Goal: Information Seeking & Learning: Find specific fact

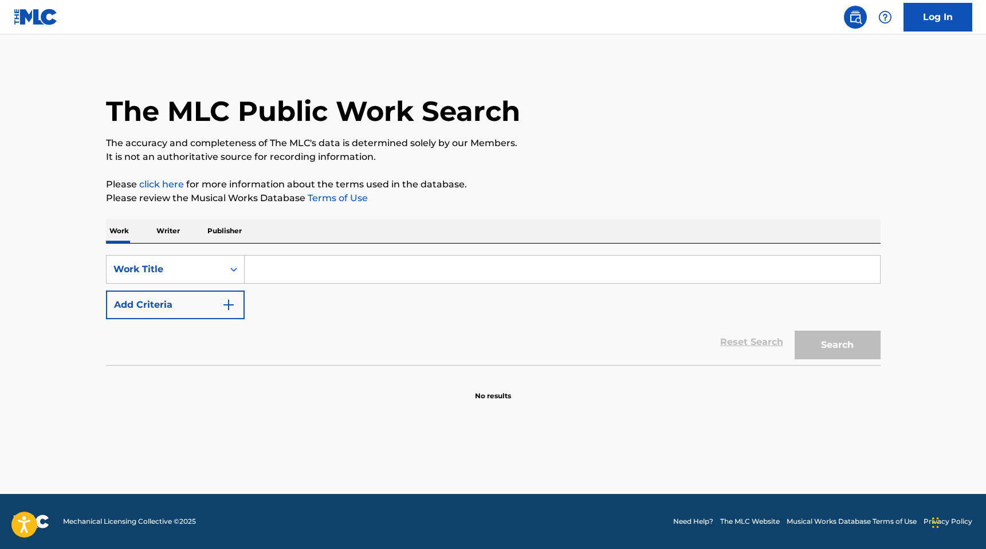
click at [456, 263] on input "Search Form" at bounding box center [563, 270] width 636 height 28
type input "Damage"
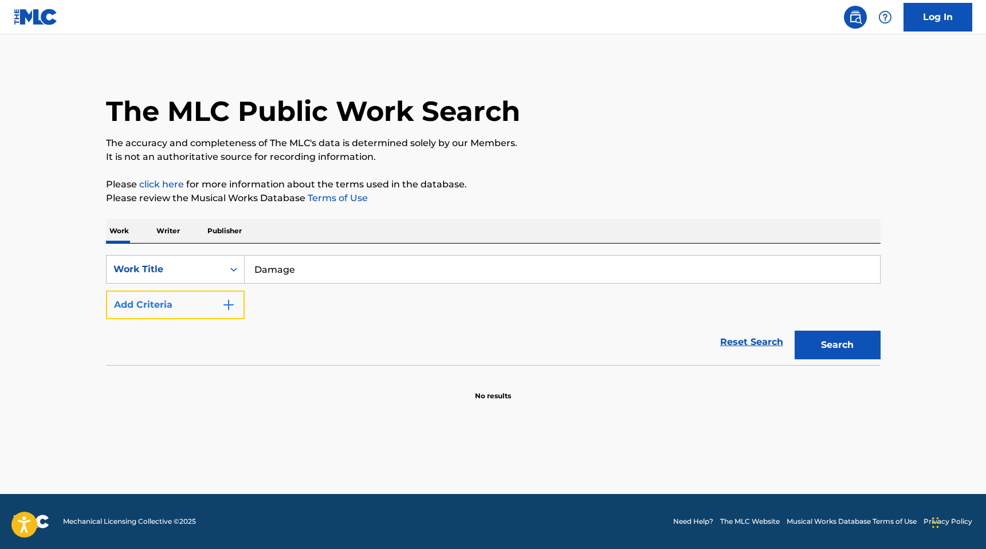
click at [238, 297] on button "Add Criteria" at bounding box center [175, 305] width 139 height 29
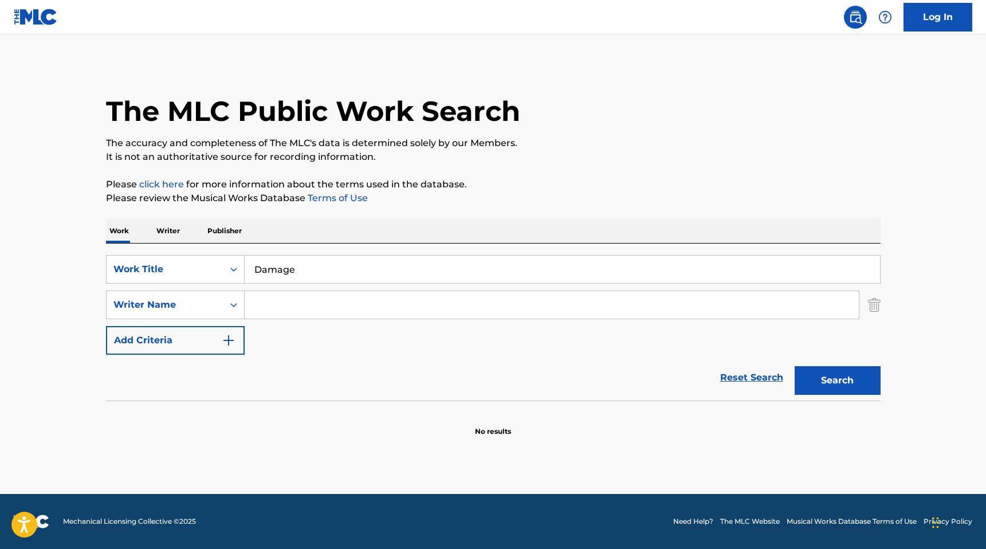
click at [281, 312] on input "Search Form" at bounding box center [552, 305] width 614 height 28
click at [795, 366] on button "Search" at bounding box center [838, 380] width 86 height 29
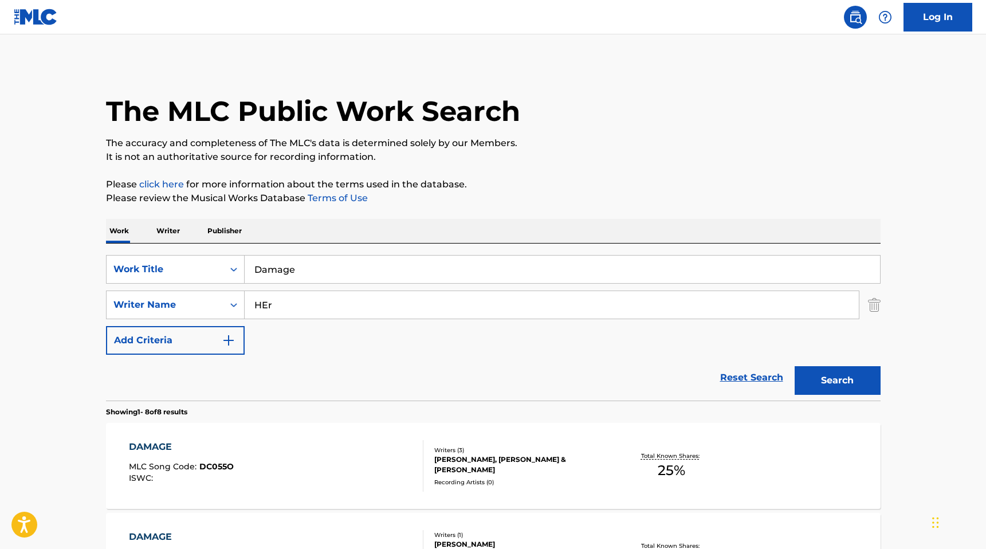
click at [339, 315] on input "HEr" at bounding box center [552, 305] width 614 height 28
click at [873, 386] on button "Search" at bounding box center [838, 380] width 86 height 29
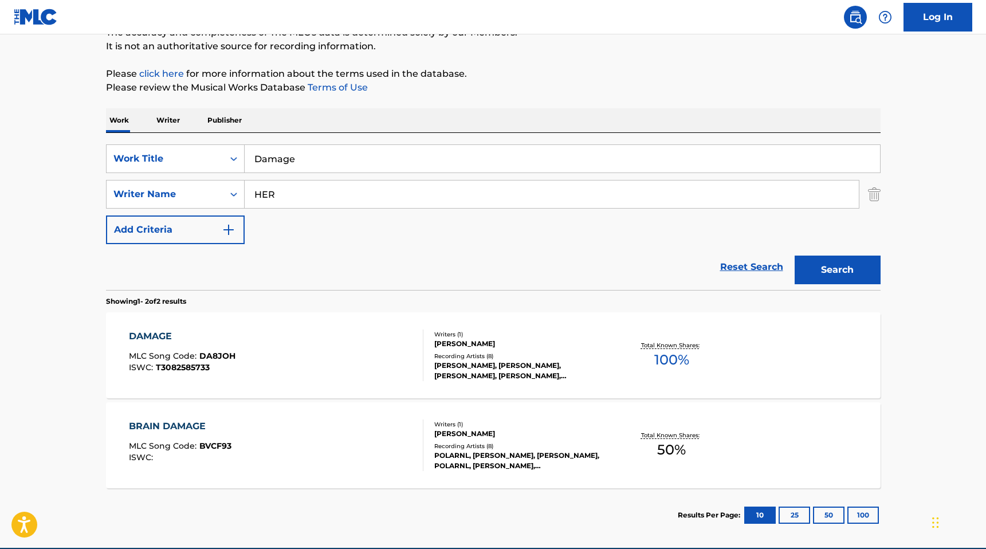
scroll to position [116, 0]
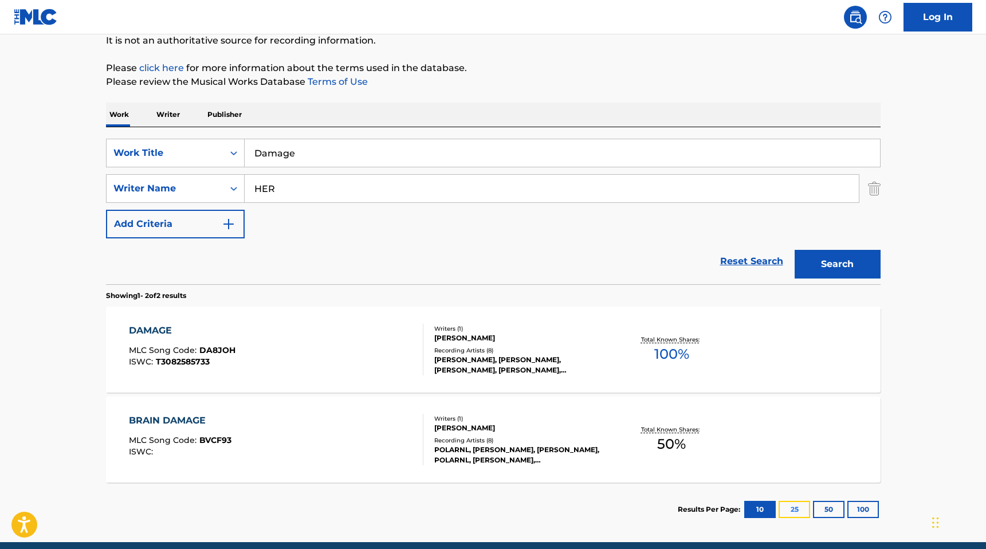
click at [782, 510] on button "25" at bounding box center [795, 509] width 32 height 17
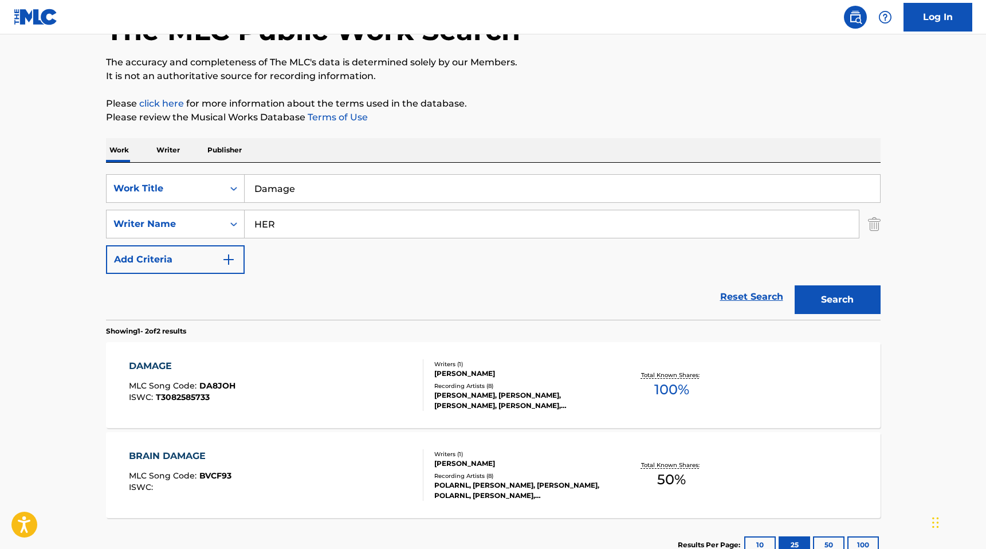
scroll to position [164, 0]
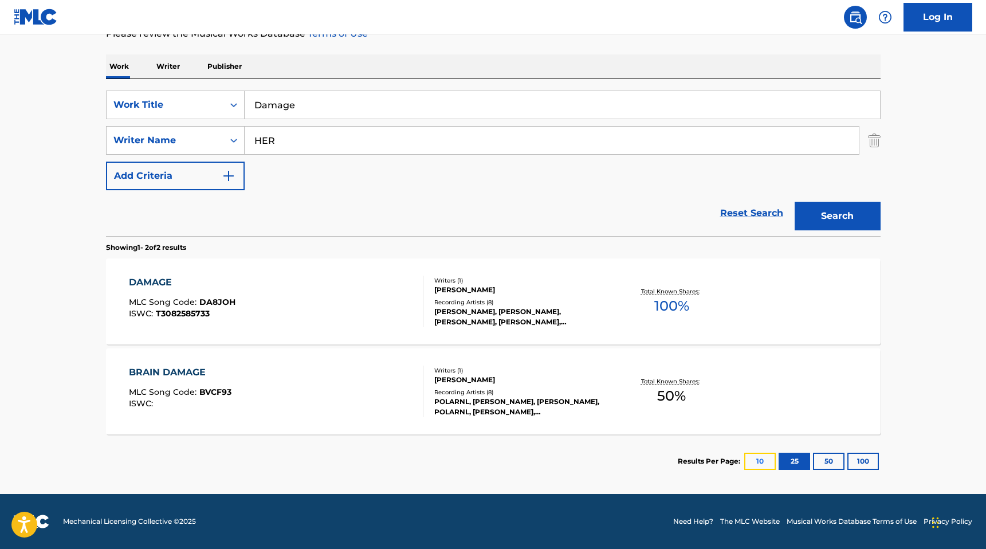
click at [758, 457] on button "10" at bounding box center [761, 461] width 32 height 17
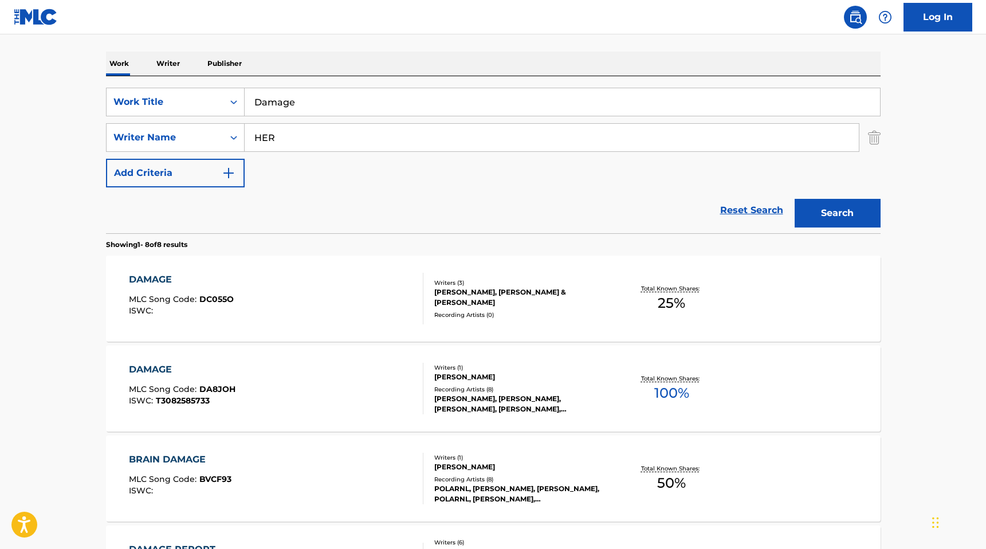
scroll to position [0, 0]
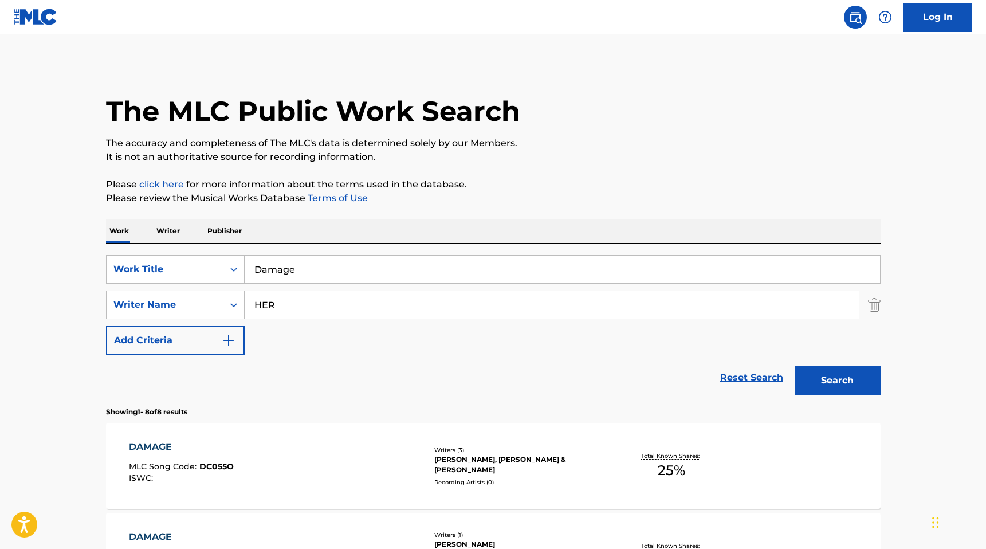
click at [541, 300] on input "HER" at bounding box center [552, 305] width 614 height 28
type input "H"
type input "t"
click at [795, 366] on button "Search" at bounding box center [838, 380] width 86 height 29
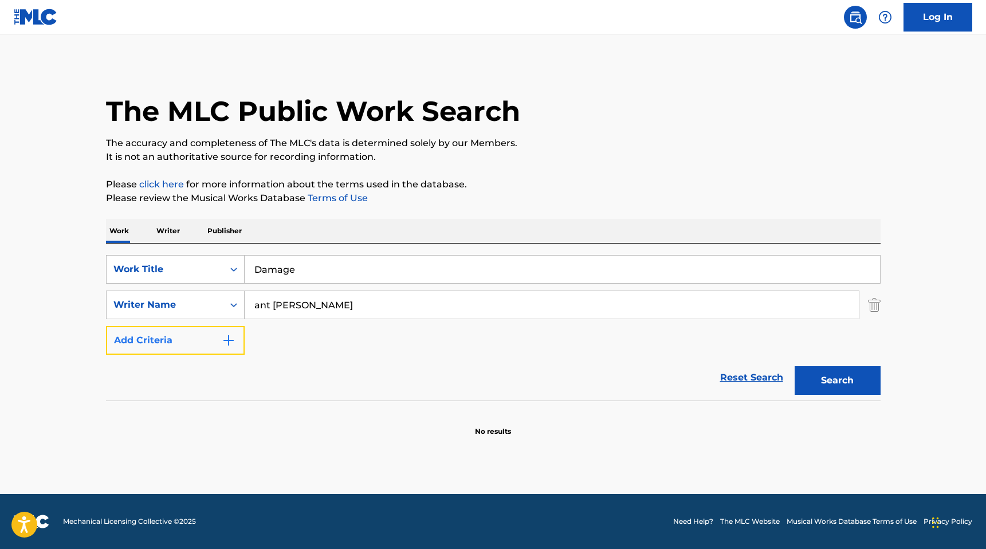
click at [223, 335] on img "Search Form" at bounding box center [229, 341] width 14 height 14
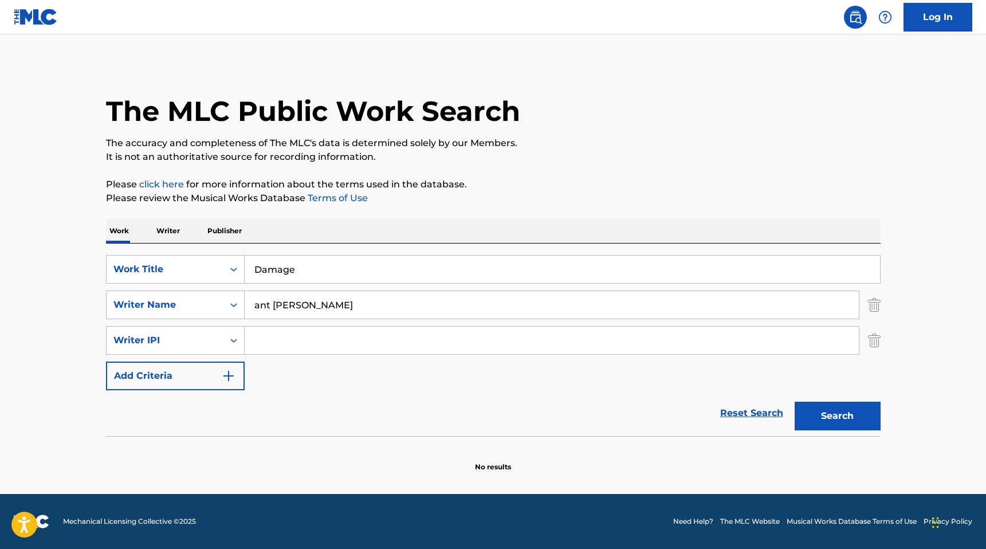
drag, startPoint x: 324, startPoint y: 308, endPoint x: 226, endPoint y: 284, distance: 100.2
click at [226, 284] on div "SearchWithCriteriaeeb8deb3-7c8e-4045-bfa3-c54f8fd5d3a2 Work Title Damage Search…" at bounding box center [493, 322] width 775 height 135
type input "[PERSON_NAME]"
click at [795, 402] on button "Search" at bounding box center [838, 416] width 86 height 29
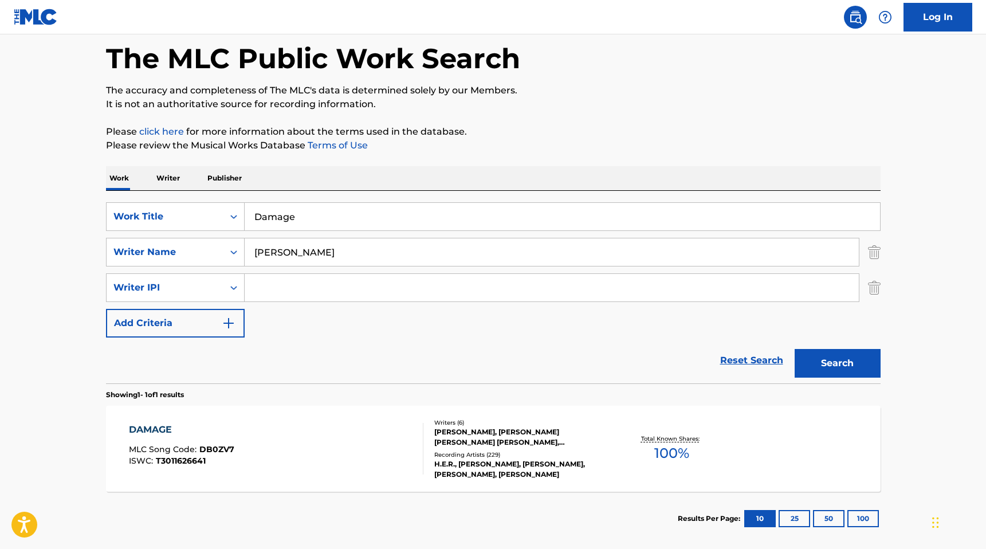
scroll to position [56, 0]
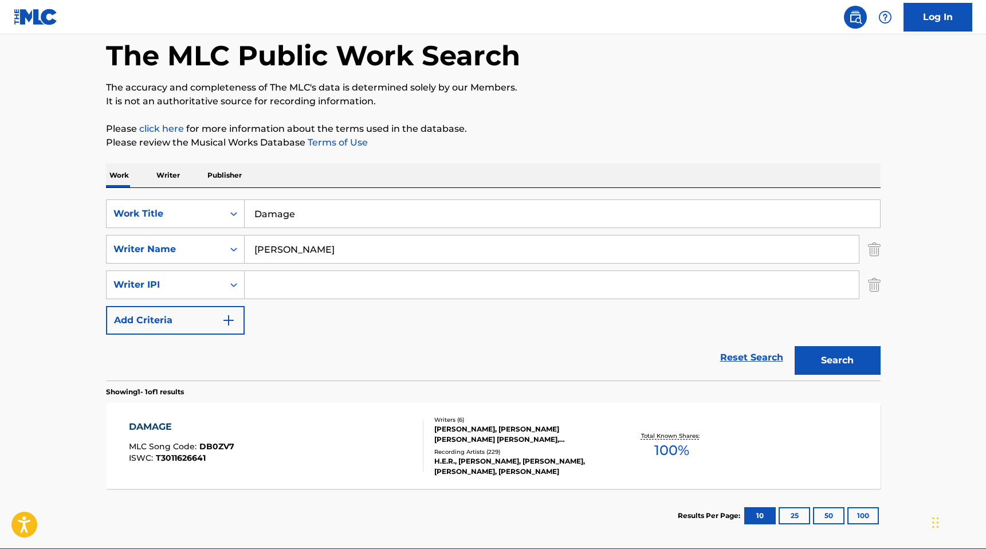
click at [610, 468] on div "DAMAGE MLC Song Code : DB0ZV7 ISWC : T3011626641 Writers ( 6 ) [PERSON_NAME], […" at bounding box center [493, 446] width 775 height 86
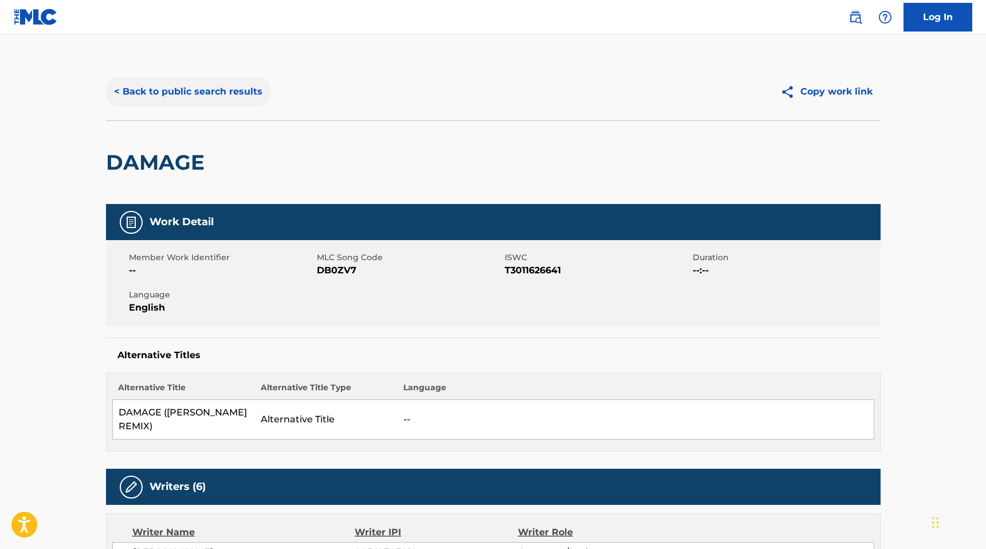
click at [150, 95] on button "< Back to public search results" at bounding box center [188, 91] width 164 height 29
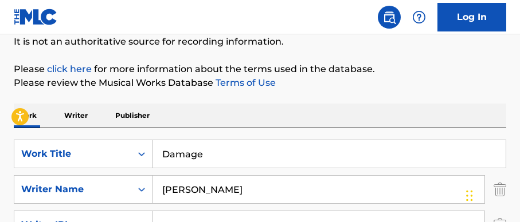
scroll to position [40, 0]
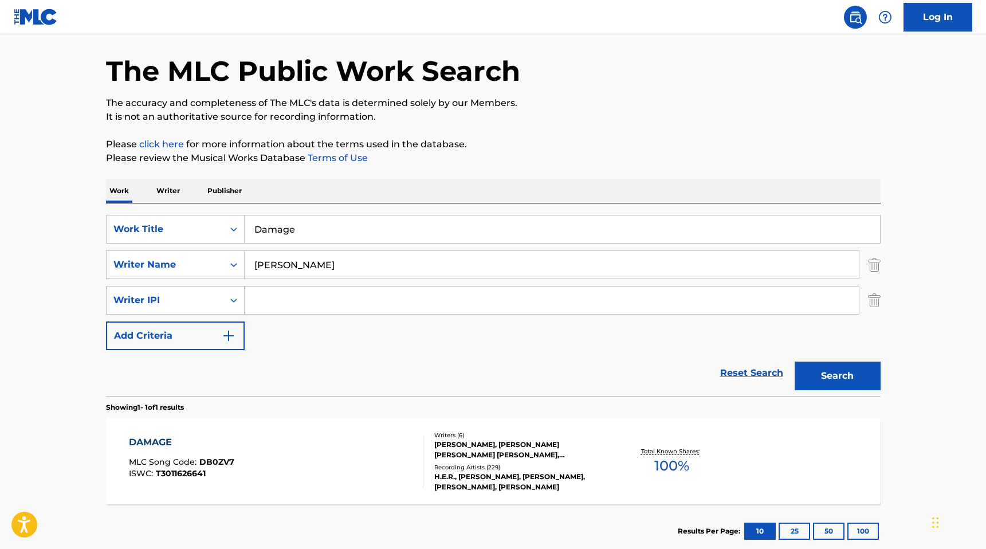
click at [425, 387] on div "Reset Search Search" at bounding box center [493, 373] width 775 height 46
drag, startPoint x: 425, startPoint y: 387, endPoint x: 425, endPoint y: 246, distance: 141.6
click at [425, 361] on div "Reset Search Search" at bounding box center [493, 373] width 775 height 46
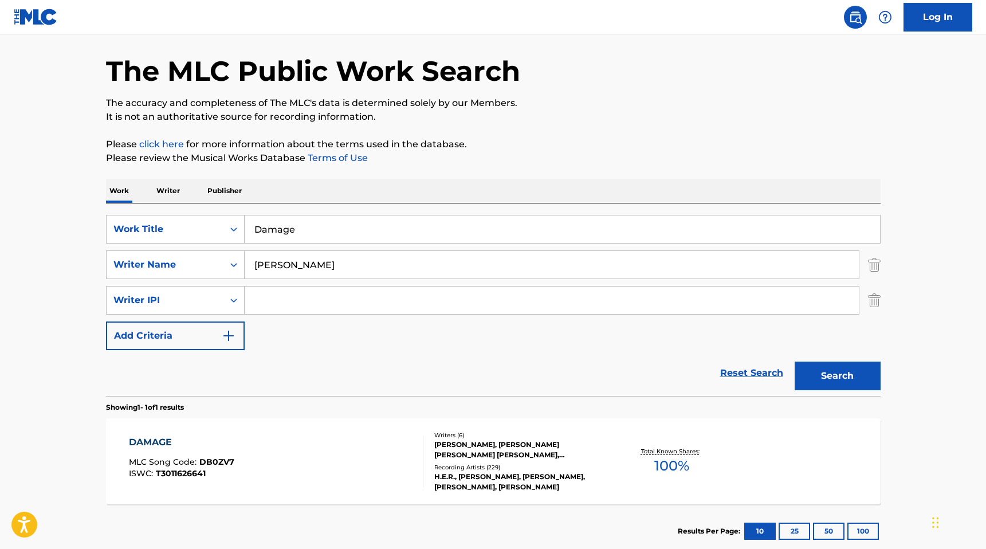
click at [861, 344] on div "SearchWithCriteriaeeb8deb3-7c8e-4045-bfa3-c54f8fd5d3a2 Work Title Damage Search…" at bounding box center [493, 282] width 775 height 135
drag, startPoint x: 861, startPoint y: 344, endPoint x: 923, endPoint y: 354, distance: 62.1
click at [867, 344] on div "SearchWithCriteriaeeb8deb3-7c8e-4045-bfa3-c54f8fd5d3a2 Work Title Damage Search…" at bounding box center [493, 282] width 775 height 135
click at [870, 304] on img "Search Form" at bounding box center [874, 300] width 13 height 29
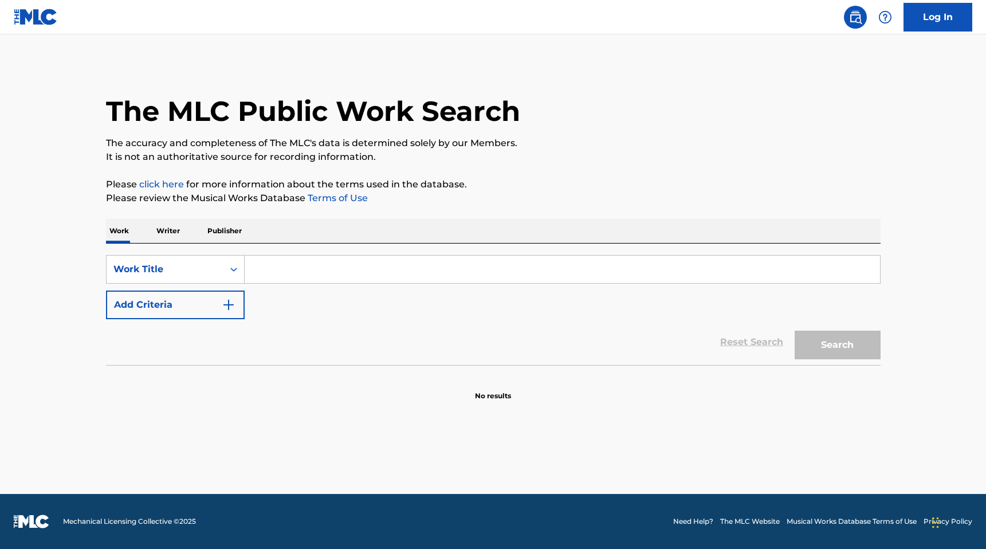
click at [274, 263] on input "Search Form" at bounding box center [563, 270] width 636 height 28
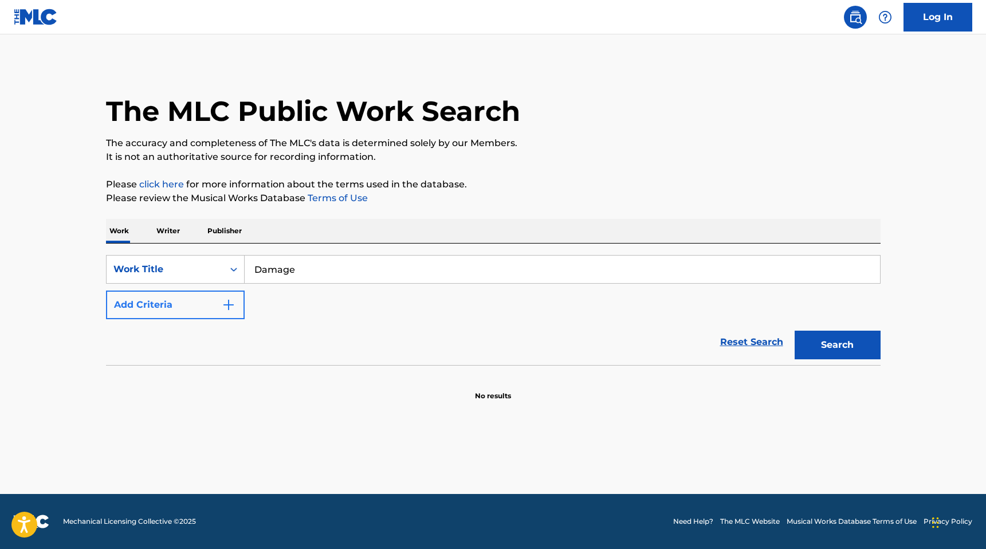
type input "Damage"
click at [223, 301] on img "Search Form" at bounding box center [229, 305] width 14 height 14
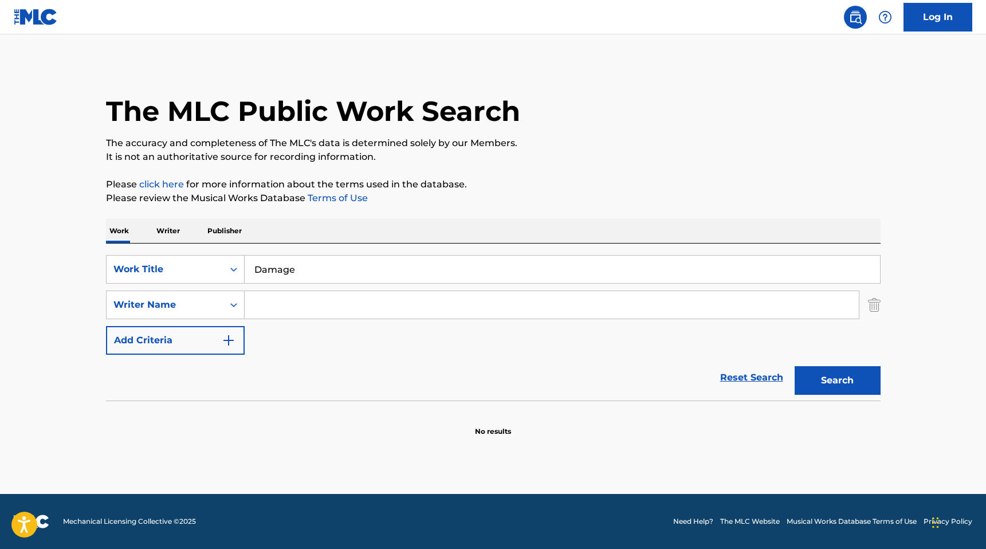
click at [272, 301] on input "Search Form" at bounding box center [552, 305] width 614 height 28
type input "[PERSON_NAME]"
click at [795, 366] on button "Search" at bounding box center [838, 380] width 86 height 29
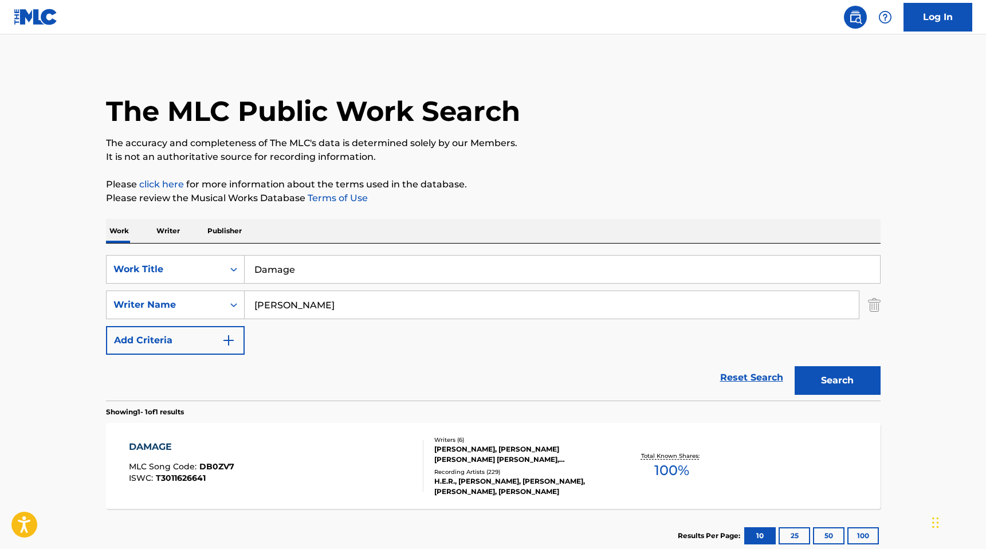
click at [354, 452] on div "DAMAGE MLC Song Code : DB0ZV7 ISWC : T3011626641" at bounding box center [276, 466] width 295 height 52
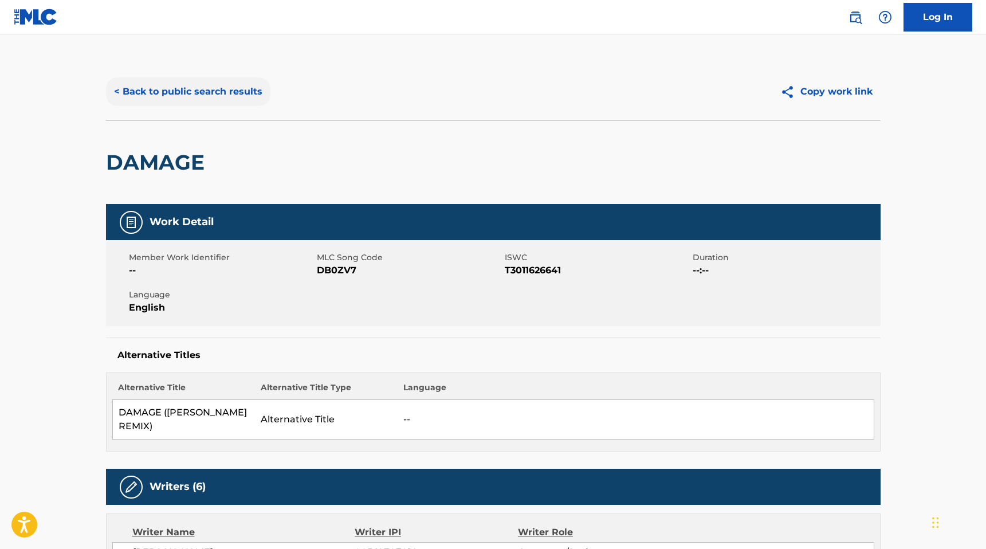
click at [134, 86] on button "< Back to public search results" at bounding box center [188, 91] width 164 height 29
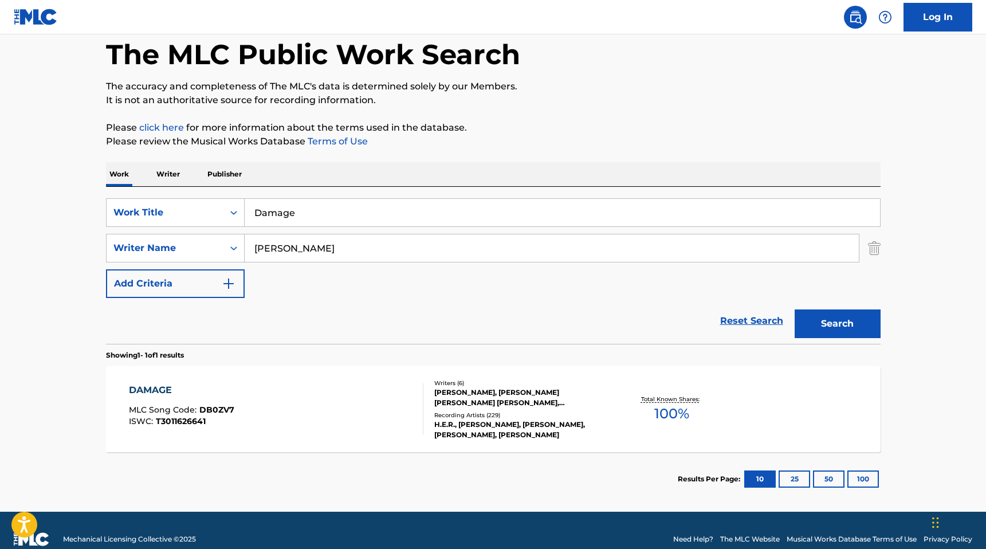
scroll to position [75, 0]
